Goal: Task Accomplishment & Management: Use online tool/utility

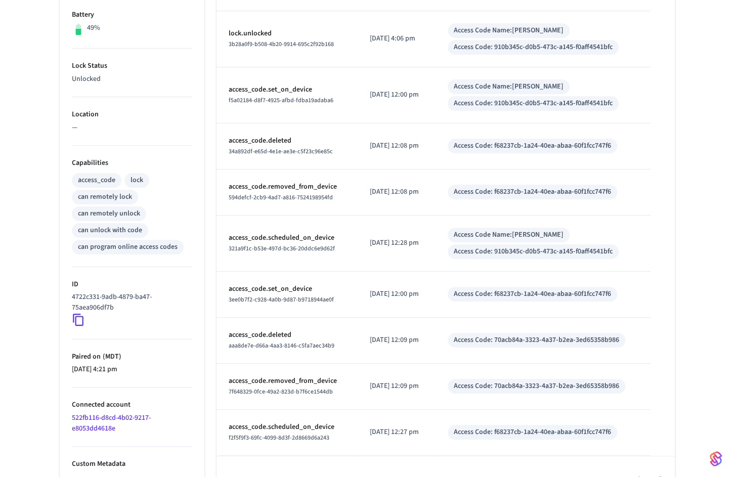
scroll to position [291, 0]
